Goal: Contribute content: Contribute content

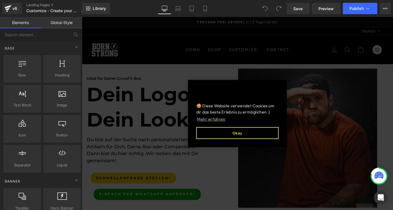
click at [281, 143] on button "Okay" at bounding box center [252, 144] width 90 height 13
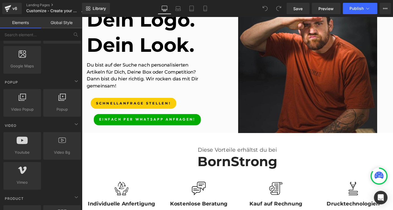
scroll to position [332, 0]
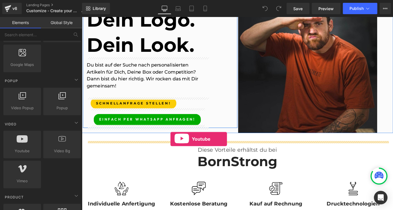
drag, startPoint x: 101, startPoint y: 159, endPoint x: 179, endPoint y: 151, distance: 78.7
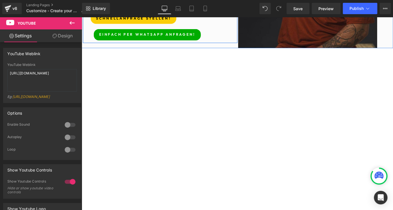
scroll to position [181, 0]
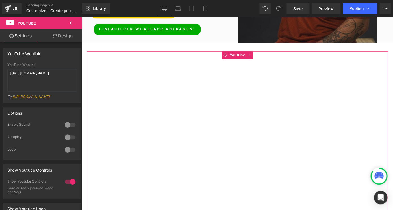
click at [69, 129] on div at bounding box center [70, 124] width 14 height 9
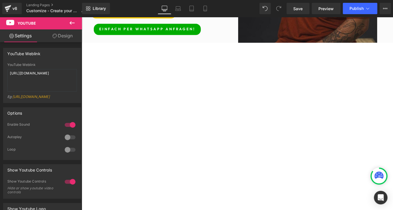
click at [68, 141] on div at bounding box center [70, 137] width 14 height 9
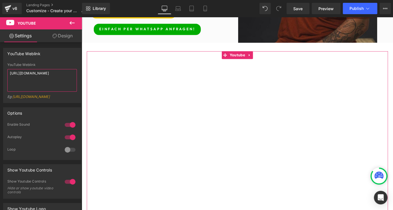
click at [48, 81] on textarea "[URL][DOMAIN_NAME]" at bounding box center [42, 80] width 70 height 23
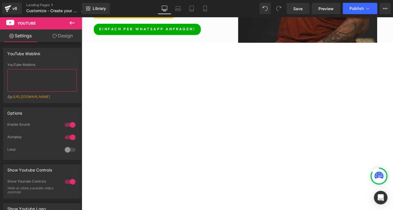
paste textarea "[URL][DOMAIN_NAME]"
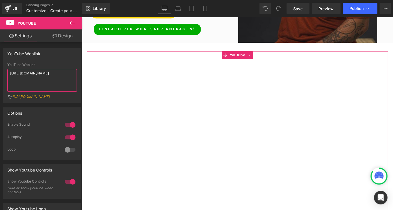
type textarea "[URL][DOMAIN_NAME]"
click at [63, 103] on div "Eg: [URL][DOMAIN_NAME]" at bounding box center [42, 98] width 70 height 8
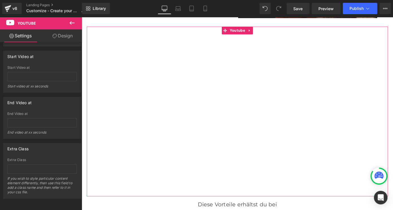
scroll to position [0, 0]
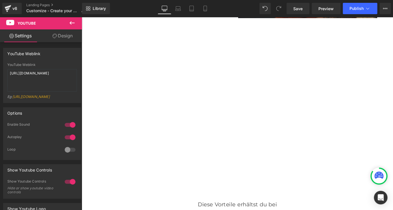
click at [73, 21] on icon at bounding box center [72, 23] width 7 height 7
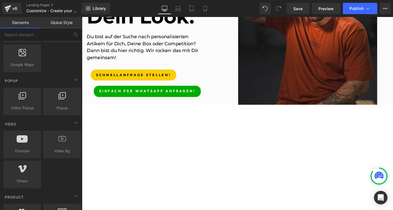
scroll to position [131, 0]
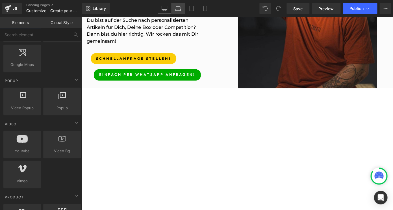
click at [177, 6] on icon at bounding box center [178, 9] width 6 height 6
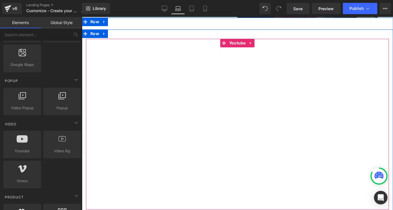
click at [161, 118] on div at bounding box center [237, 124] width 303 height 170
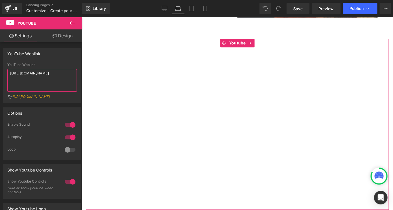
drag, startPoint x: 67, startPoint y: 82, endPoint x: -3, endPoint y: 58, distance: 73.7
click at [7, 69] on textarea "[URL][DOMAIN_NAME]" at bounding box center [42, 80] width 70 height 23
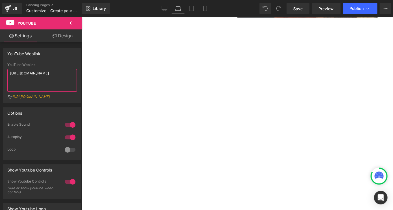
type textarea "[URL][DOMAIN_NAME]"
click at [51, 103] on div "Eg: [URL][DOMAIN_NAME]" at bounding box center [42, 98] width 70 height 8
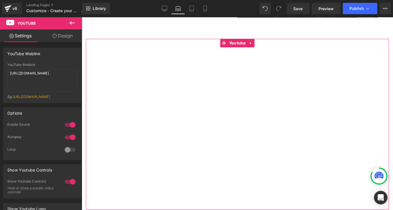
click at [69, 154] on div at bounding box center [70, 149] width 14 height 9
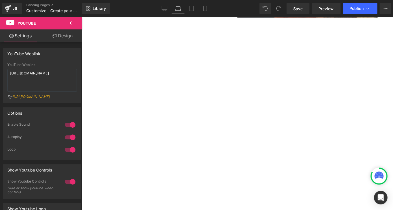
click at [73, 23] on icon at bounding box center [72, 22] width 5 height 3
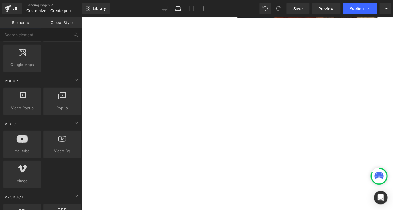
scroll to position [332, 0]
click at [61, 143] on div at bounding box center [62, 141] width 34 height 13
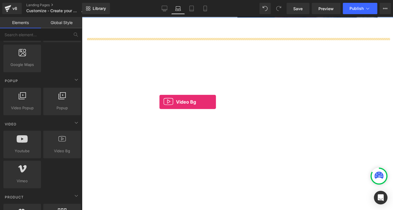
drag, startPoint x: 143, startPoint y: 160, endPoint x: 163, endPoint y: 101, distance: 62.2
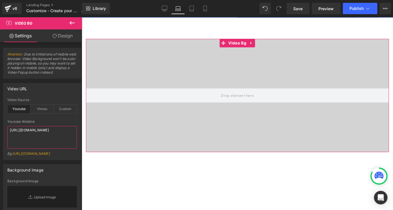
drag, startPoint x: 58, startPoint y: 136, endPoint x: 0, endPoint y: 119, distance: 60.3
click at [7, 126] on textarea "[URL][DOMAIN_NAME]" at bounding box center [42, 137] width 70 height 23
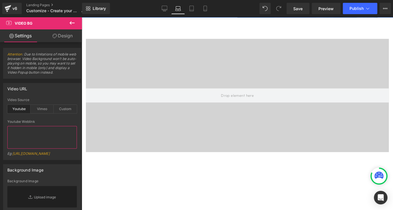
paste textarea "[URL][DOMAIN_NAME]"
type textarea "[URL][DOMAIN_NAME]"
click at [68, 159] on div "Eg: [URL][DOMAIN_NAME]" at bounding box center [42, 155] width 70 height 8
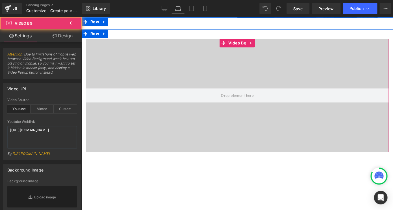
click at [162, 73] on div at bounding box center [237, 95] width 303 height 113
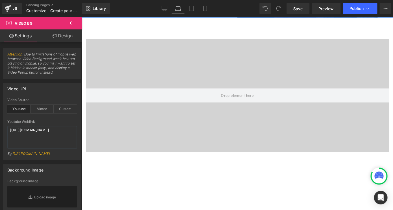
click at [71, 21] on icon at bounding box center [72, 23] width 7 height 7
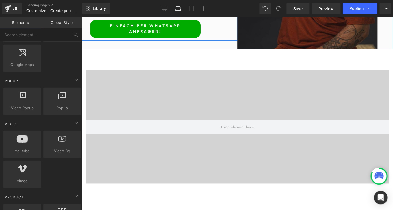
scroll to position [180, 0]
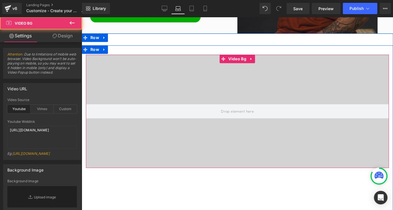
click at [169, 68] on div at bounding box center [237, 111] width 303 height 113
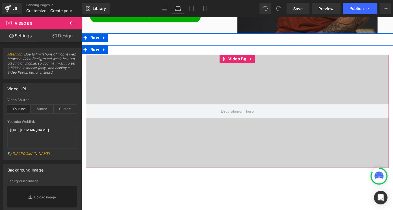
click at [169, 68] on div at bounding box center [237, 111] width 303 height 113
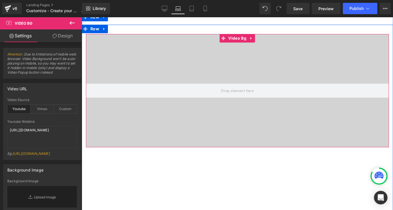
scroll to position [203, 0]
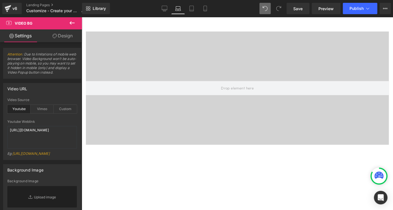
type textarea "[URL][DOMAIN_NAME]"
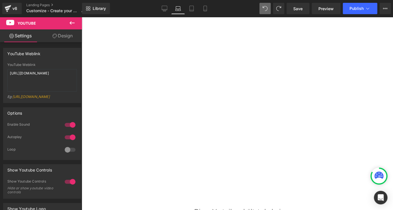
scroll to position [204, 0]
type textarea "[URL][DOMAIN_NAME]"
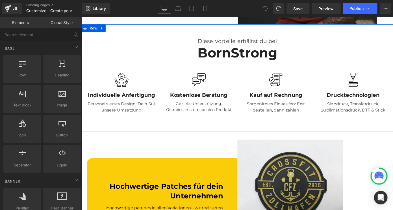
scroll to position [202, 0]
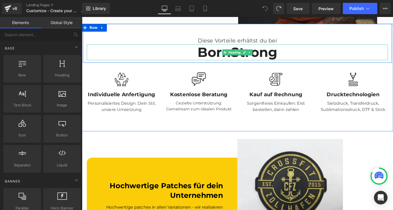
click at [298, 57] on h2 "BornStrong" at bounding box center [252, 55] width 331 height 17
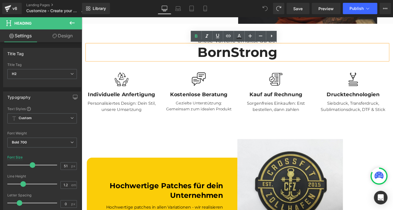
click at [298, 57] on h2 "BornStrong" at bounding box center [252, 55] width 331 height 17
